Goal: Task Accomplishment & Management: Manage account settings

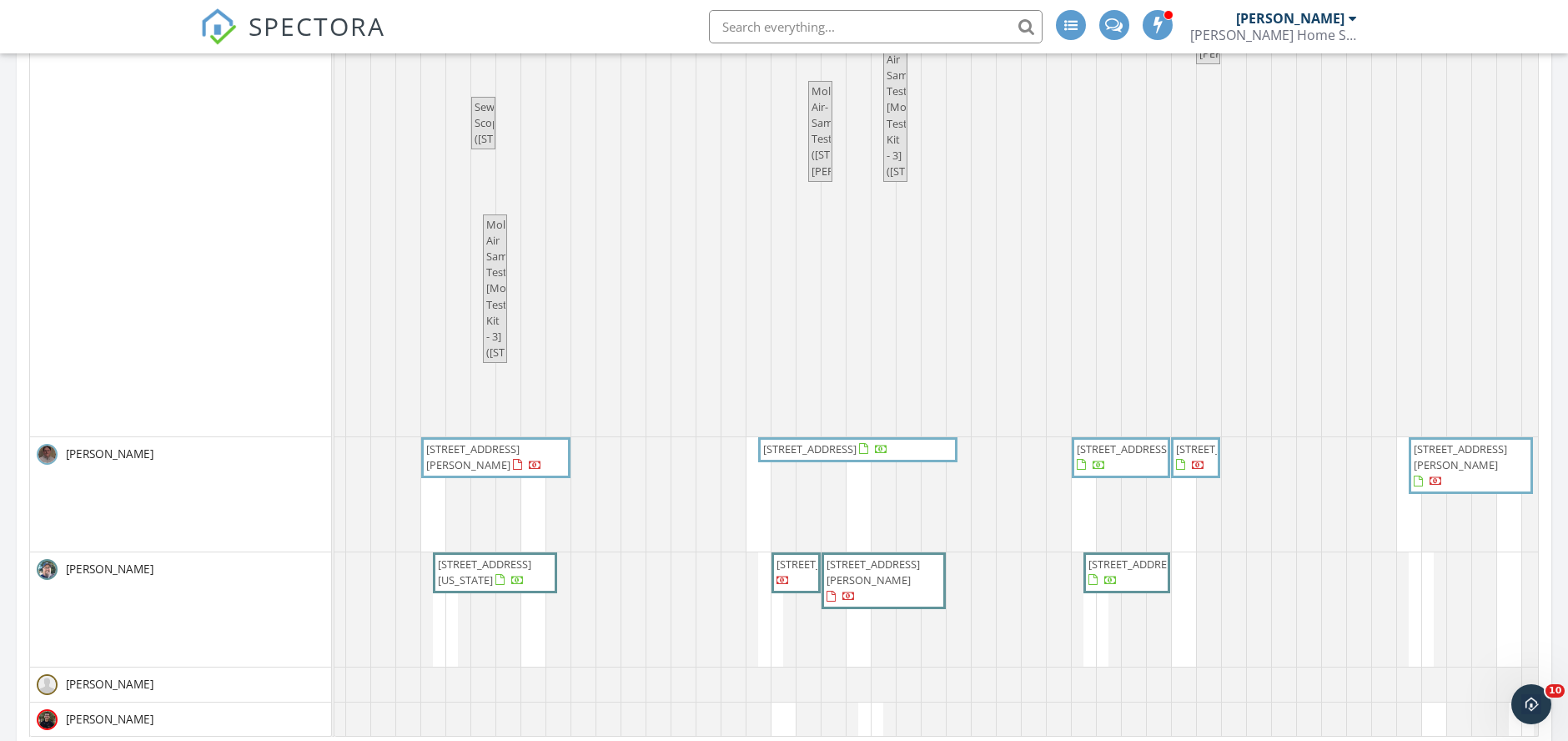
scroll to position [0, 156]
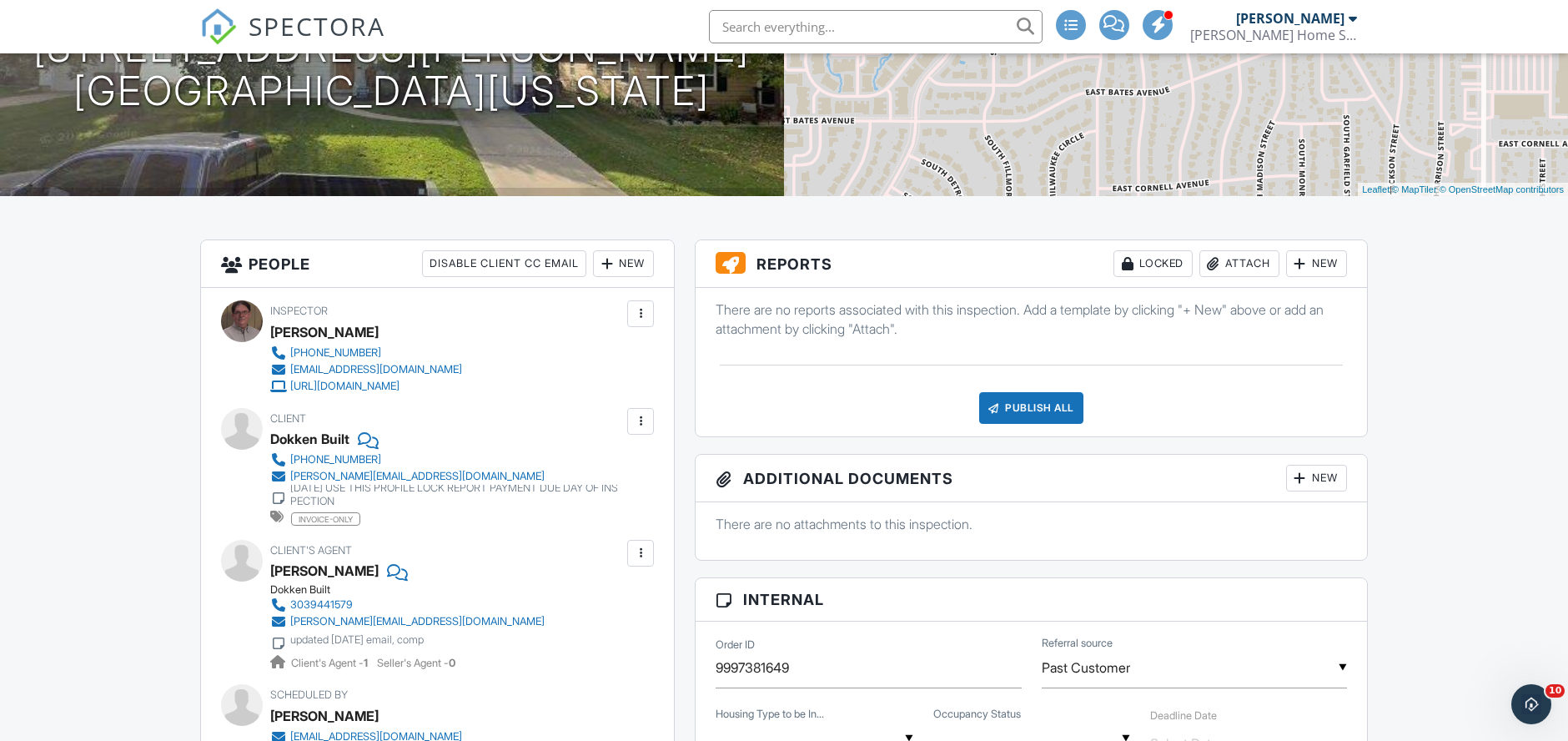
scroll to position [278, 0]
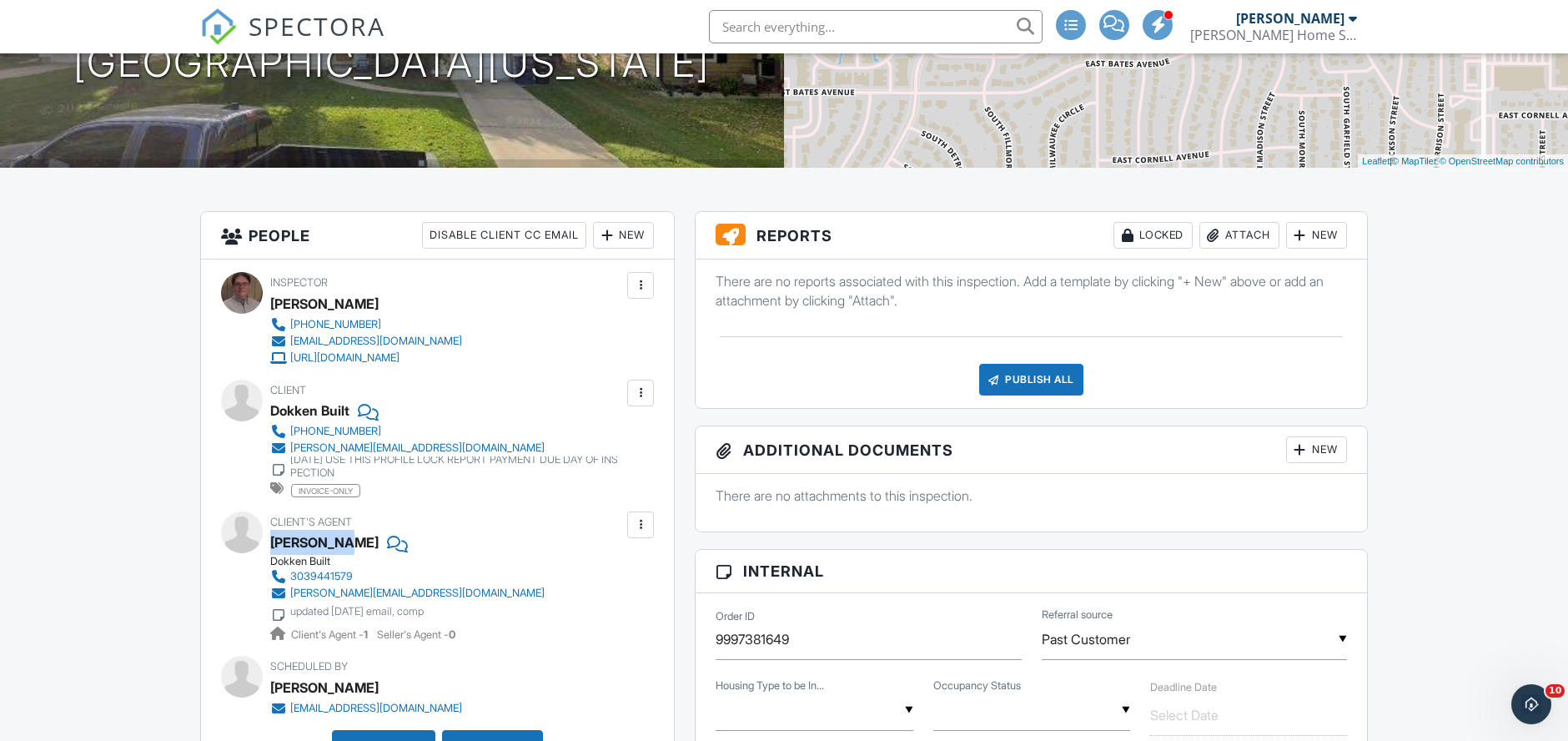
drag, startPoint x: 343, startPoint y: 539, endPoint x: 274, endPoint y: 537, distance: 69.0
click at [274, 537] on div "[PERSON_NAME]" at bounding box center [325, 543] width 109 height 25
copy div "[PERSON_NAME]"
drag, startPoint x: 272, startPoint y: 408, endPoint x: 350, endPoint y: 409, distance: 78.0
click at [349, 409] on div "Dokken Built" at bounding box center [310, 411] width 80 height 25
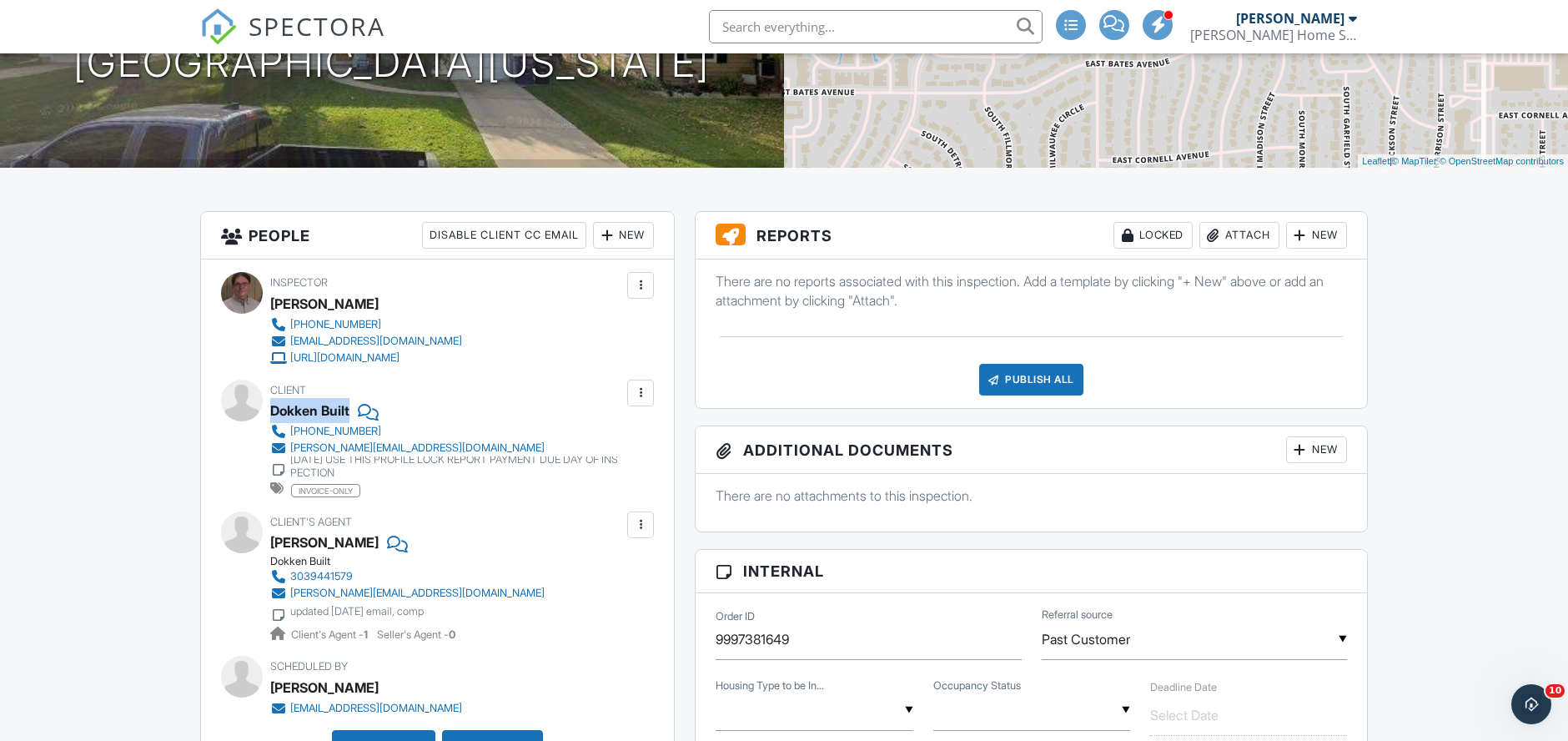
copy div "Dokken Built"
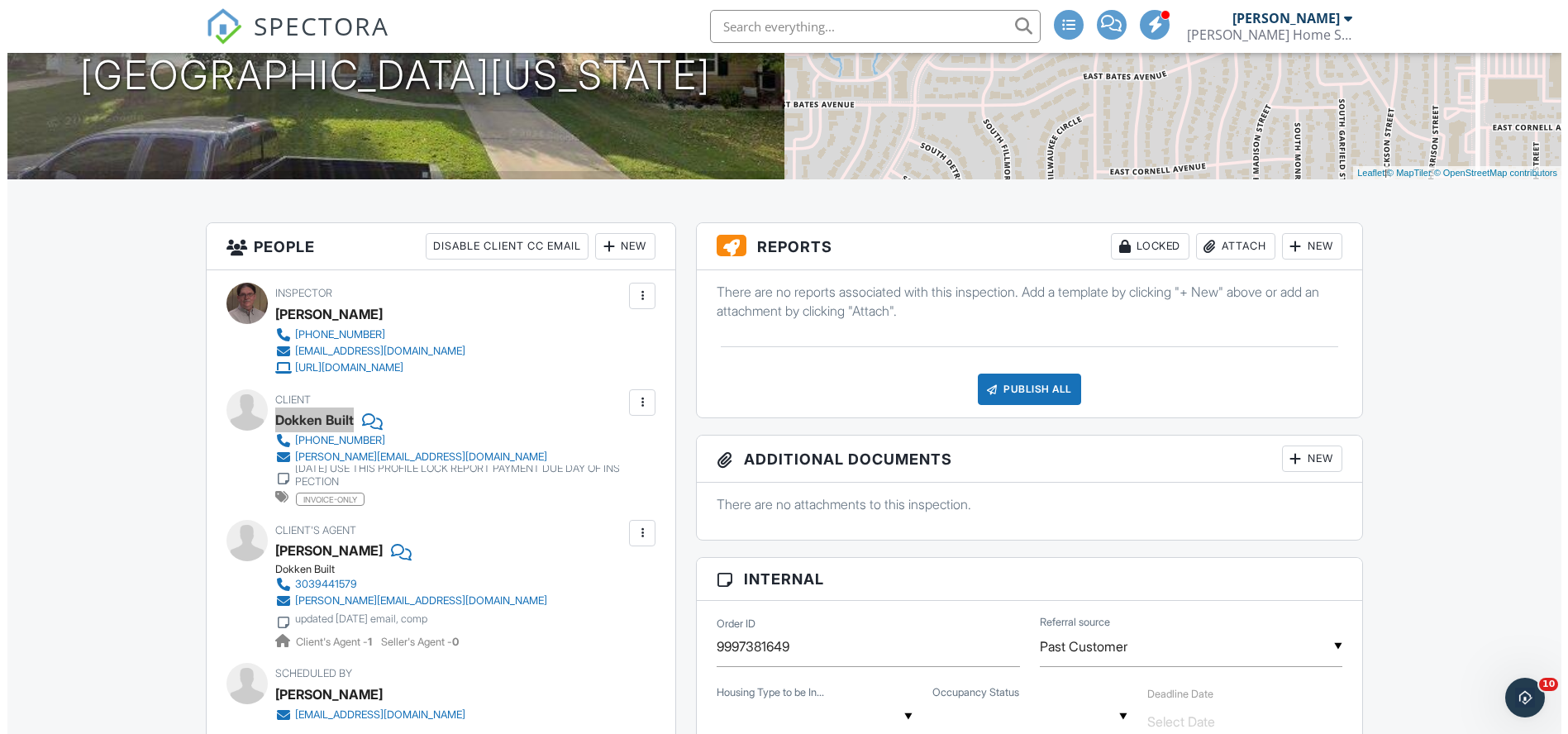
scroll to position [0, 0]
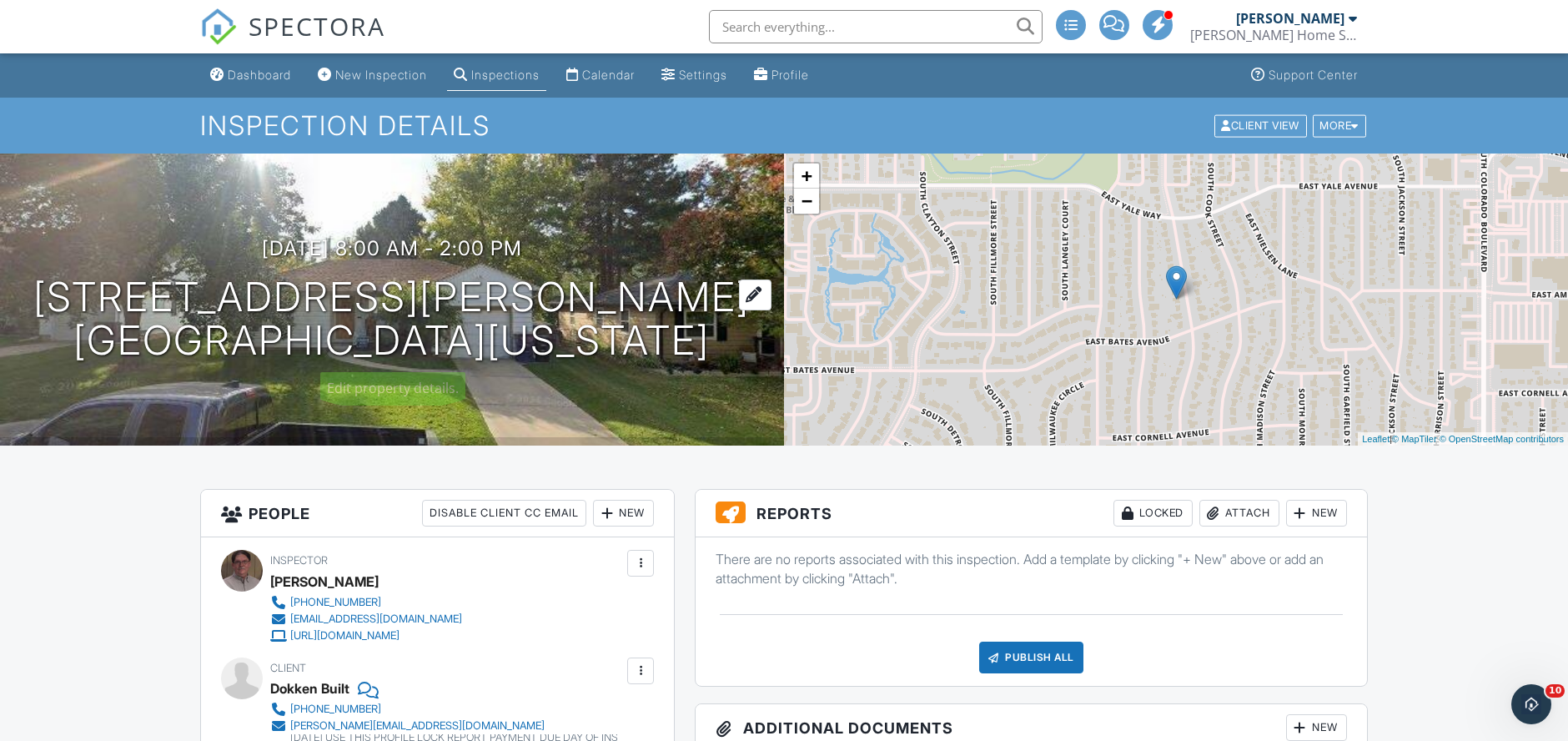
click at [376, 296] on h1 "2837 S Adams St Denver, Colorado 80210" at bounding box center [392, 319] width 716 height 89
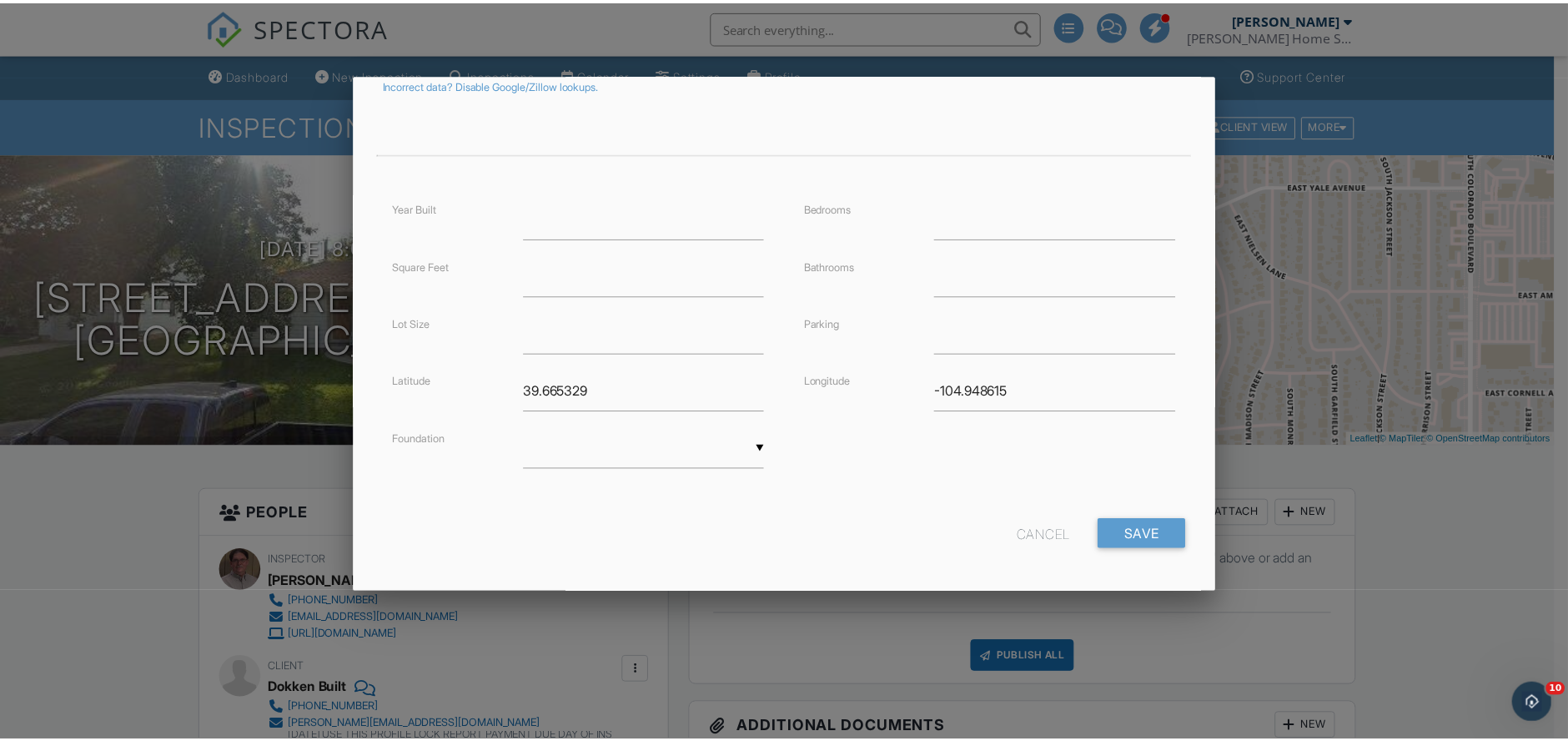
scroll to position [312, 0]
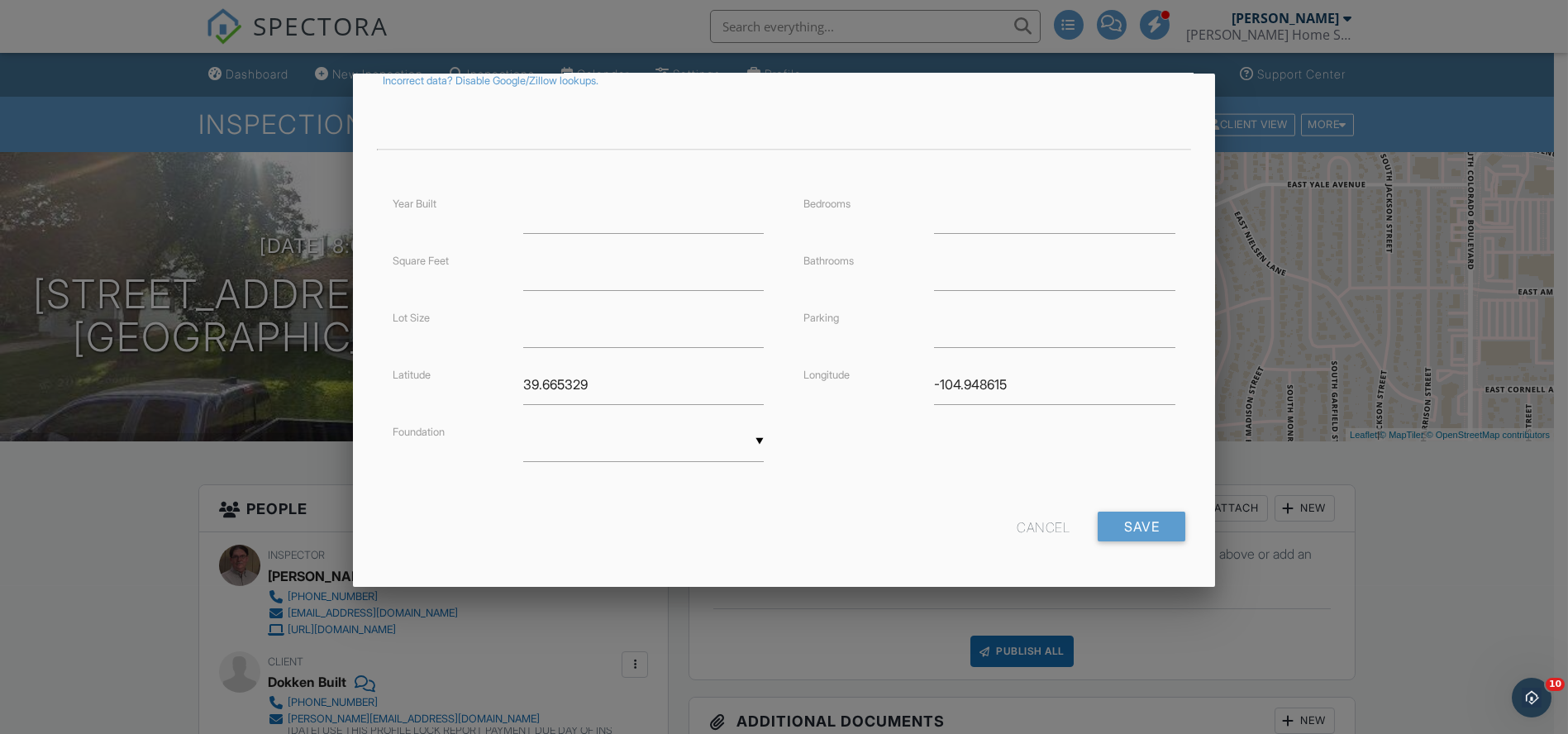
drag, startPoint x: 1025, startPoint y: 523, endPoint x: 1074, endPoint y: 522, distance: 49.0
click at [1025, 523] on div "Cancel" at bounding box center [1043, 526] width 53 height 30
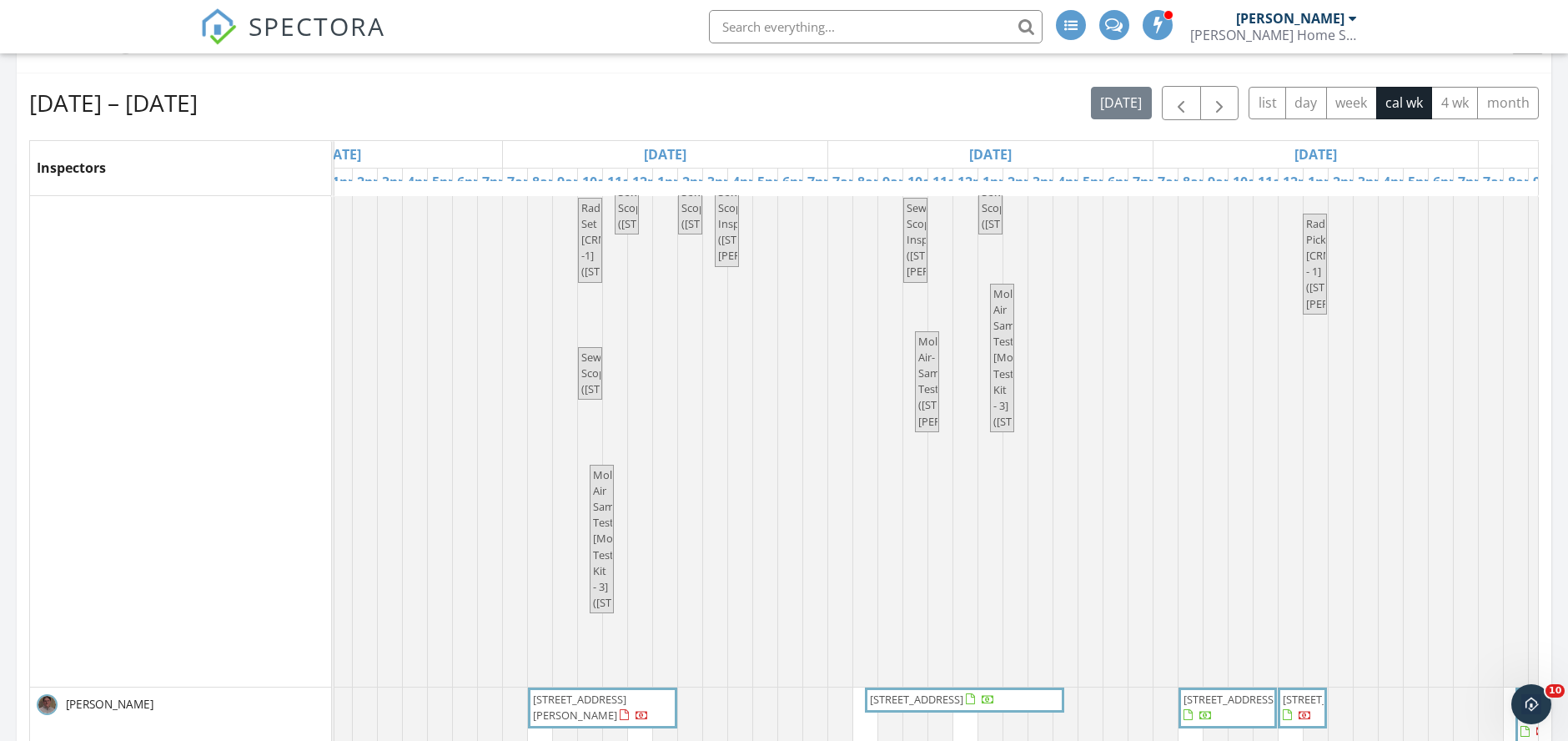
scroll to position [97, 0]
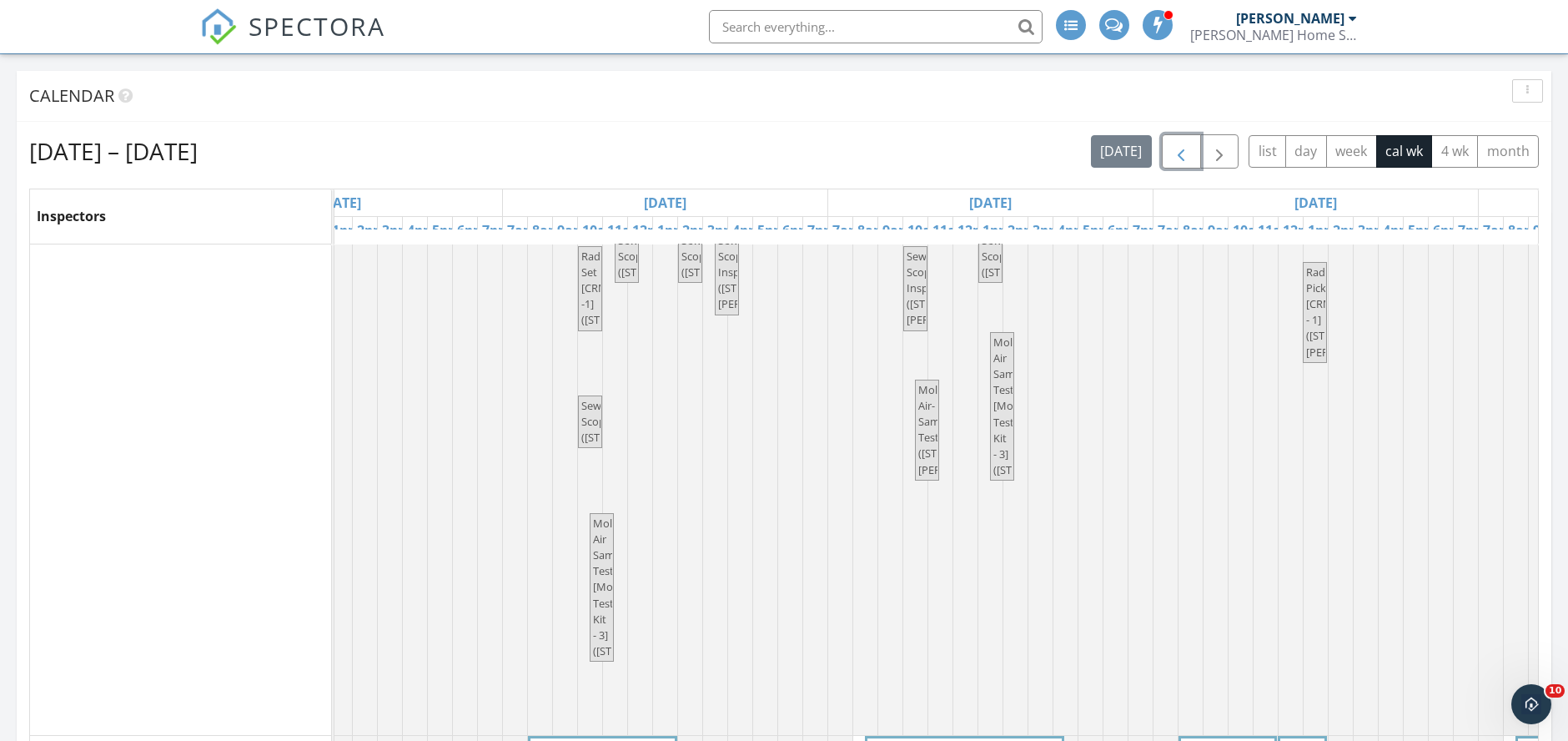
click at [1178, 147] on span "button" at bounding box center [1181, 152] width 20 height 20
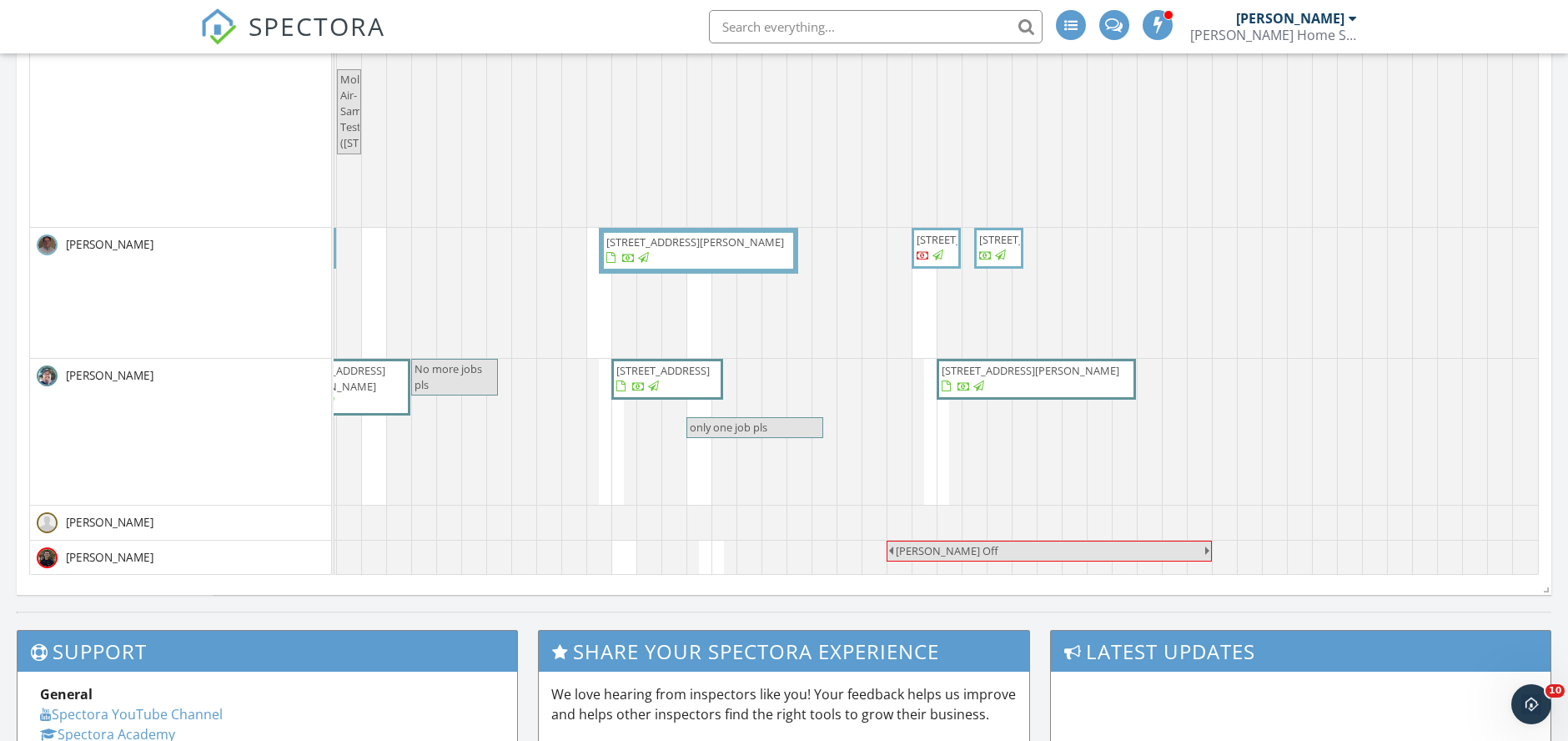
scroll to position [0, 0]
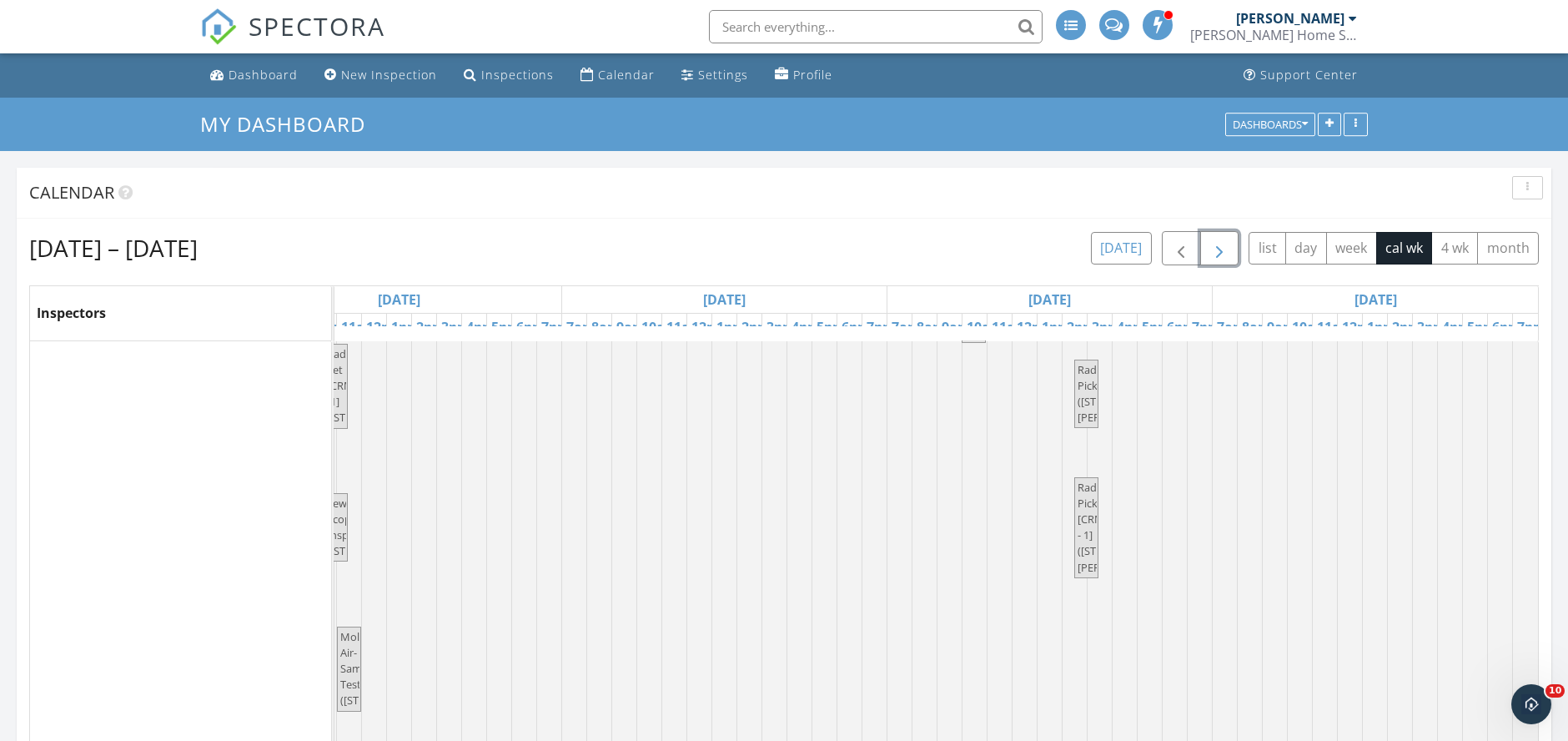
drag, startPoint x: 1222, startPoint y: 250, endPoint x: 1125, endPoint y: 242, distance: 97.3
click at [1222, 250] on span "button" at bounding box center [1219, 249] width 20 height 20
